Goal: Information Seeking & Learning: Learn about a topic

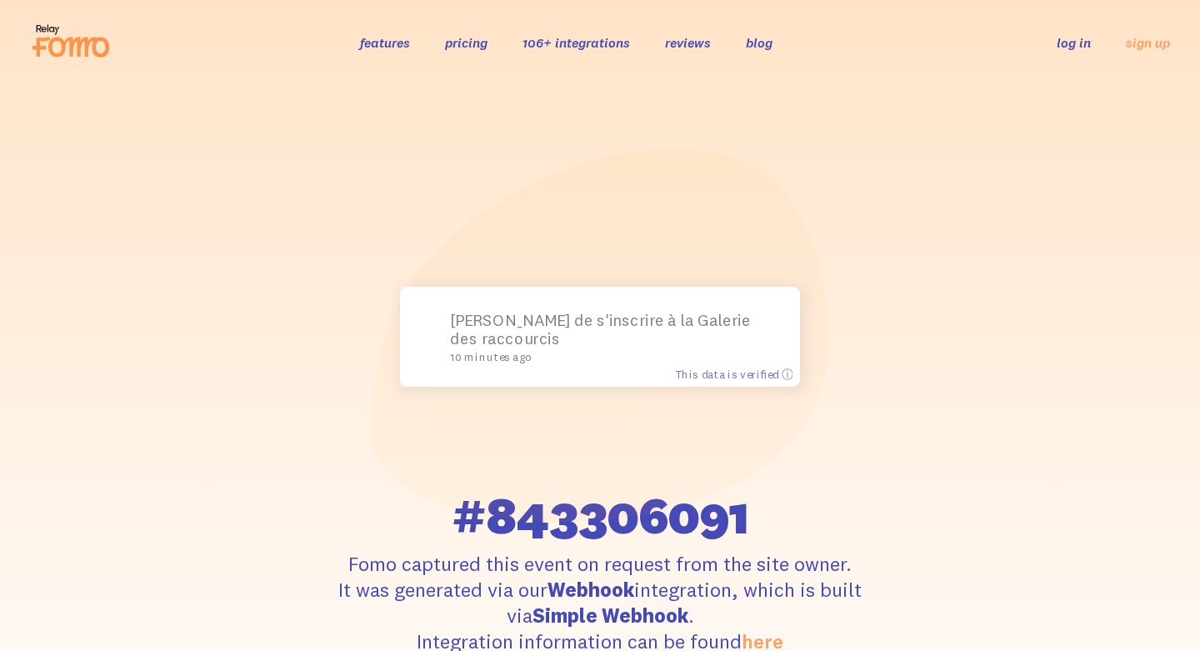
click at [37, 40] on icon at bounding box center [42, 47] width 18 height 20
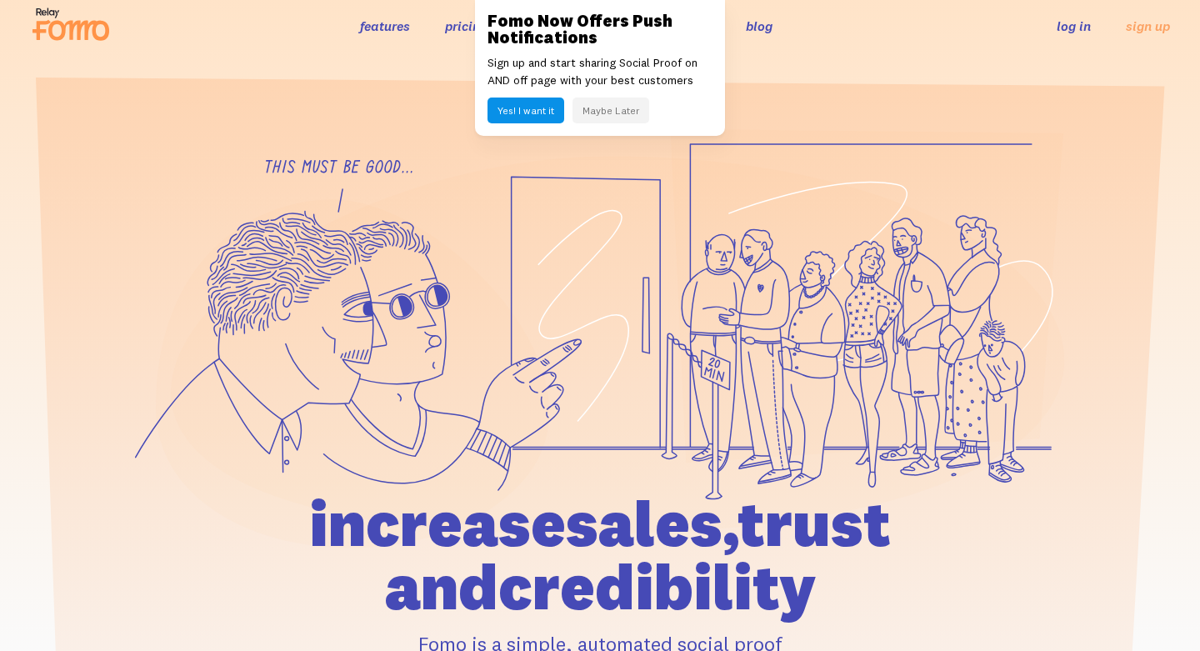
click at [328, 63] on header "features pricing 106+ integrations reviews blog log in sign up log in sign up" at bounding box center [600, 25] width 1200 height 85
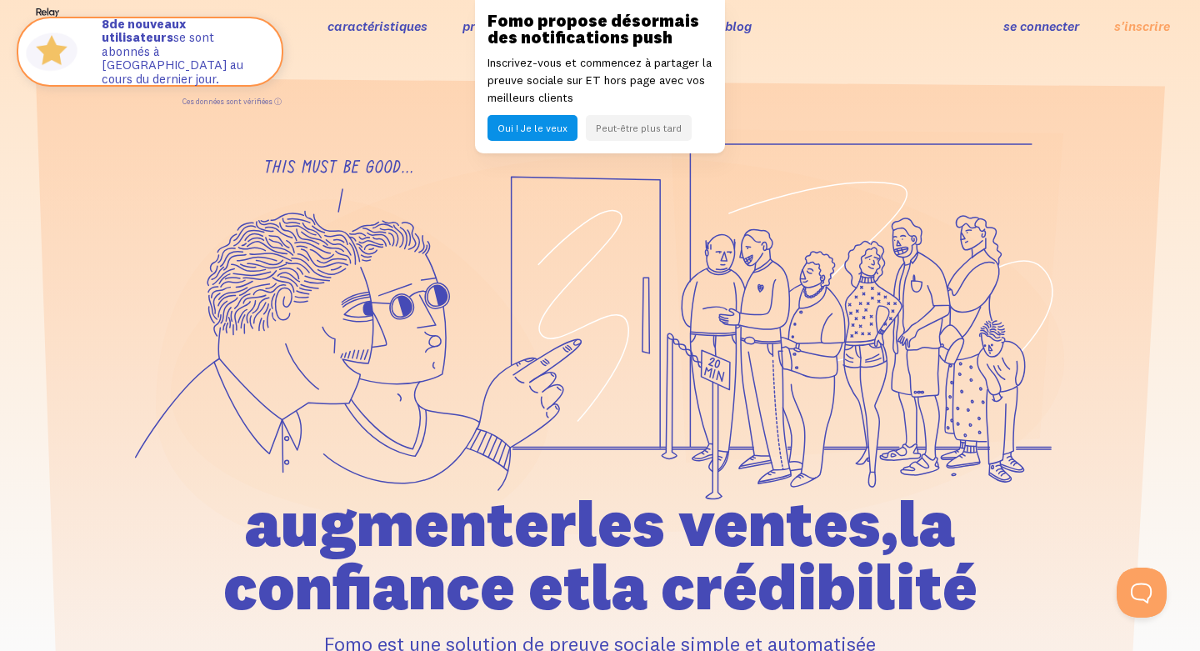
click at [632, 127] on font "Peut-être plus tard" at bounding box center [639, 128] width 86 height 13
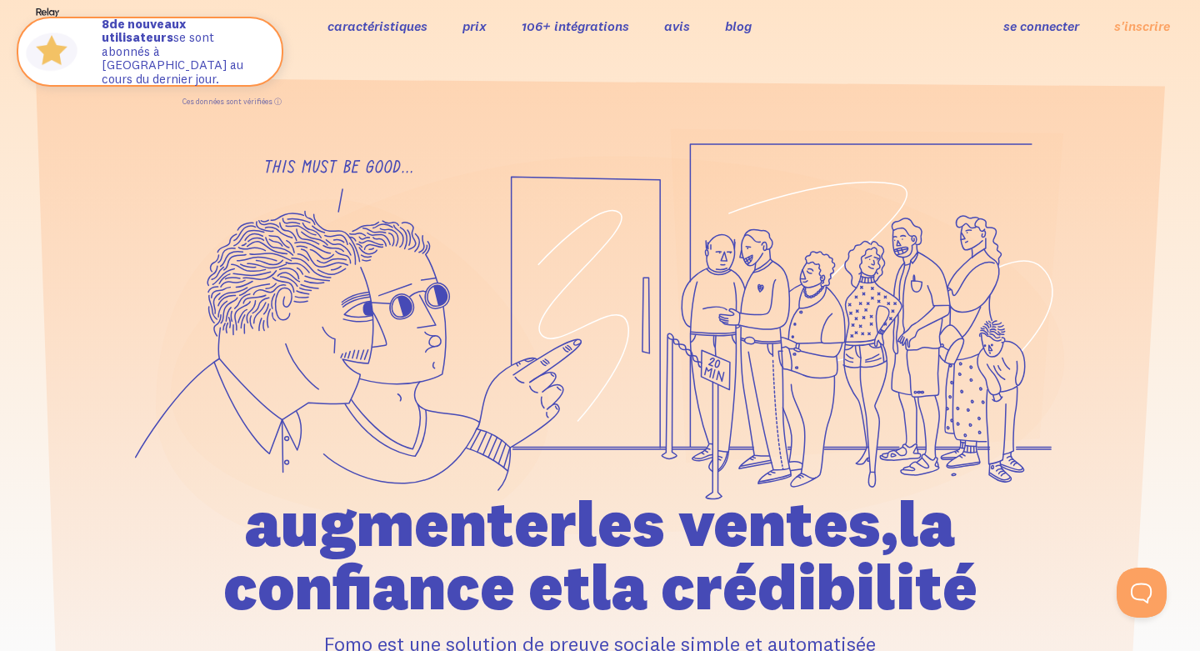
click at [380, 27] on font "caractéristiques" at bounding box center [378, 26] width 100 height 17
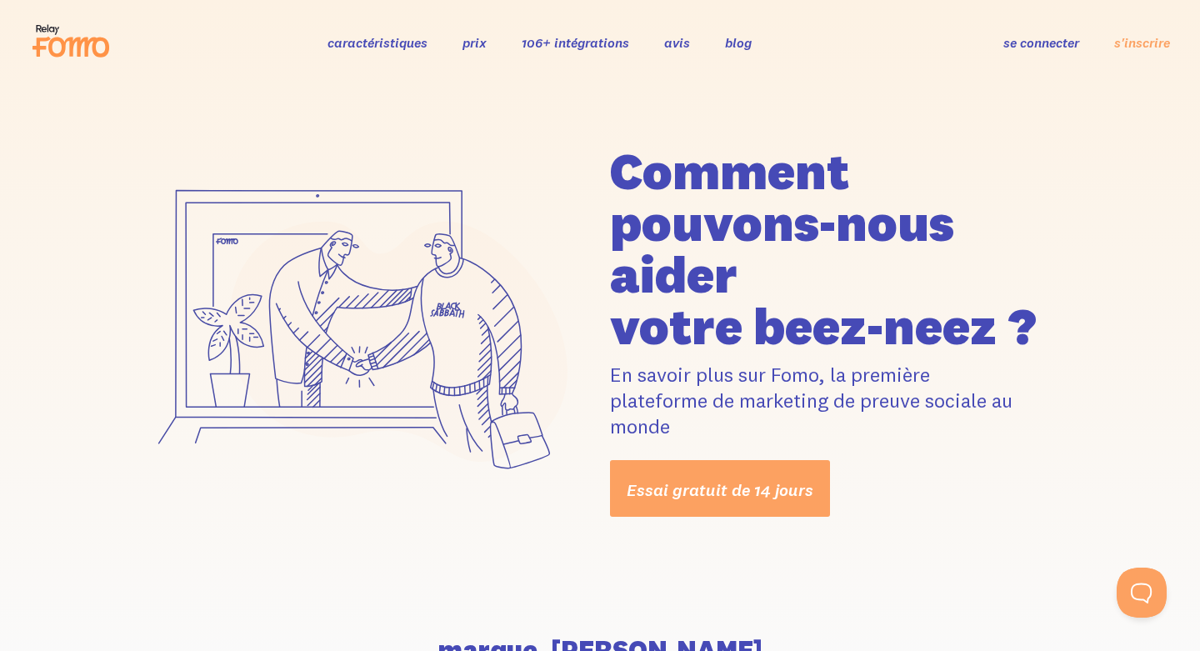
click at [475, 43] on font "prix" at bounding box center [475, 42] width 24 height 17
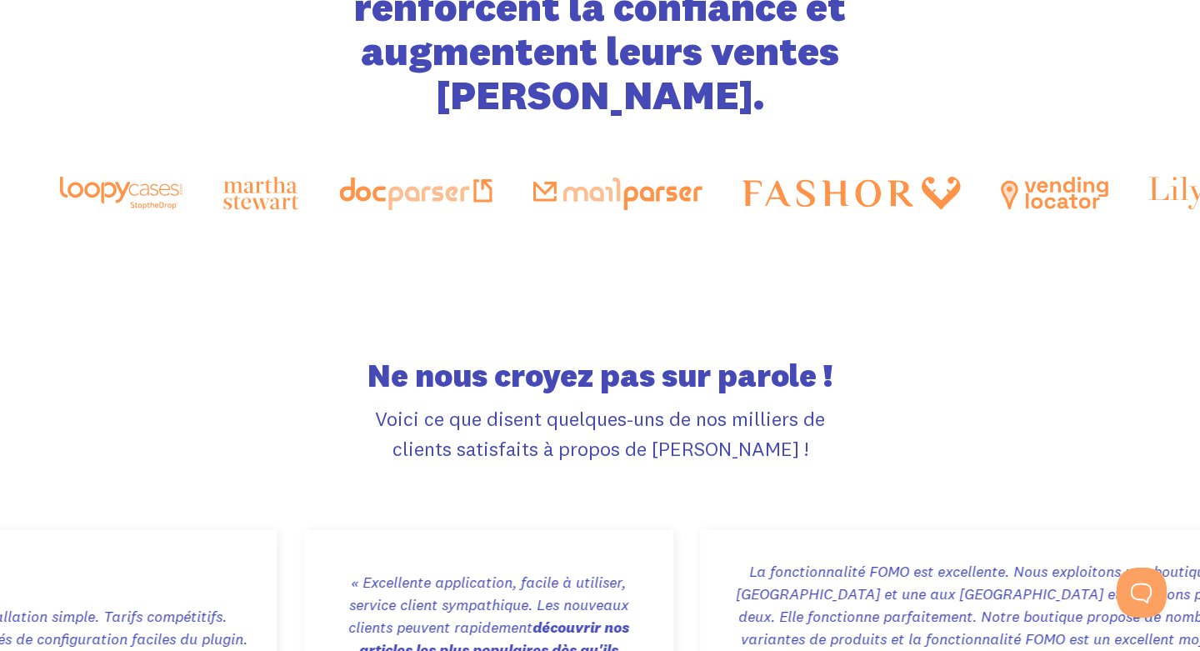
scroll to position [2929, 0]
